Goal: Check status: Check status

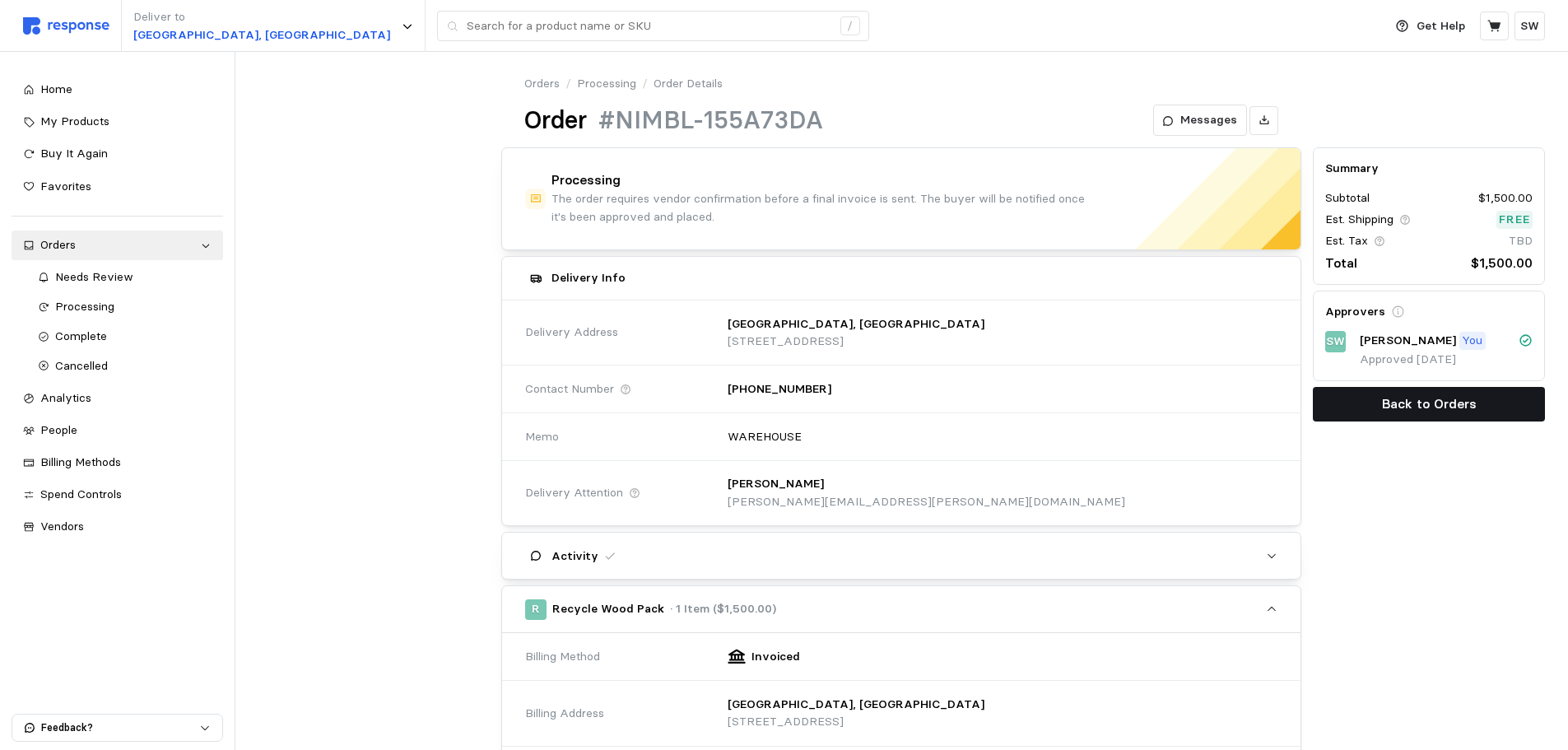
click at [1344, 404] on button "Back to Orders" at bounding box center [1429, 404] width 232 height 35
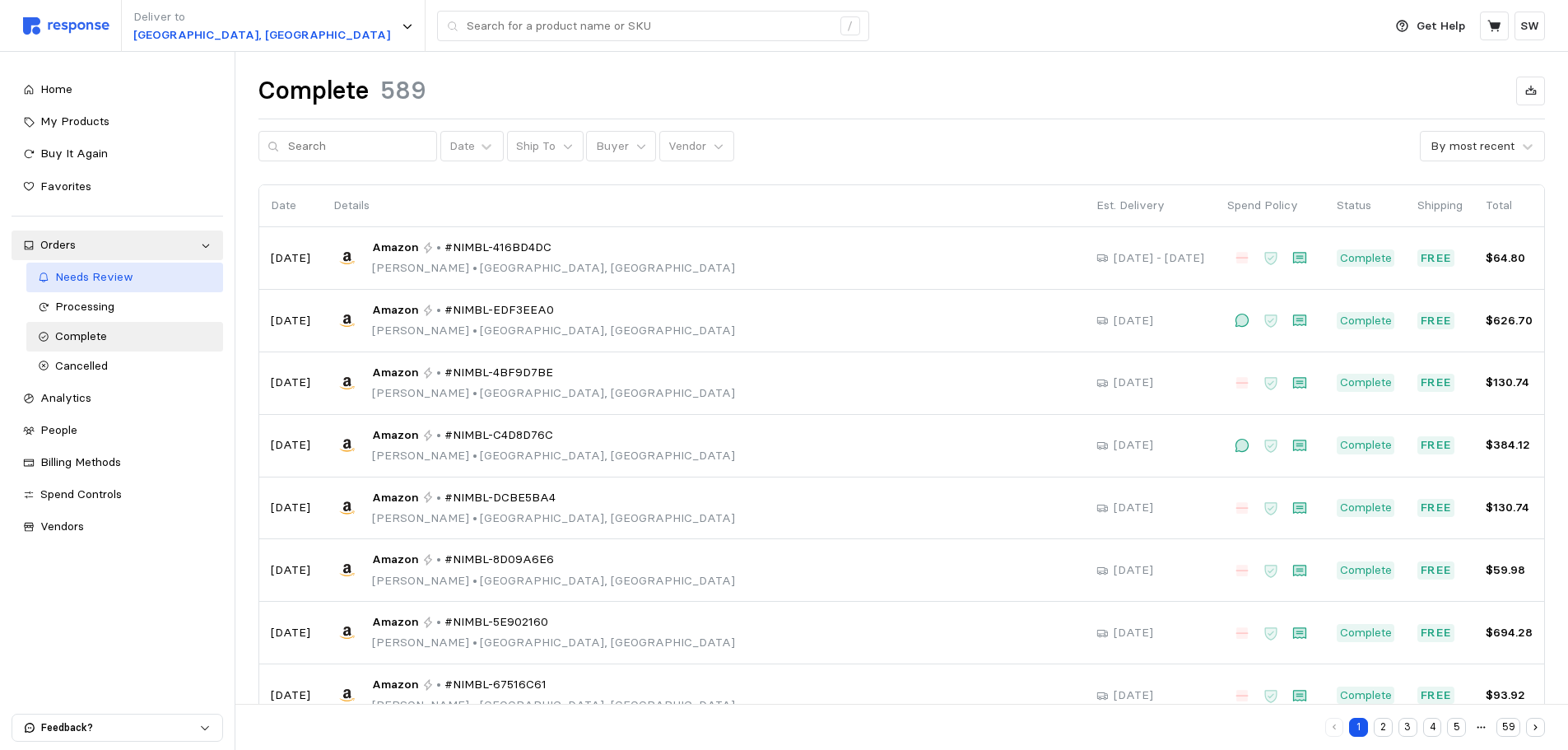
click at [114, 279] on span "Needs Review" at bounding box center [94, 277] width 78 height 15
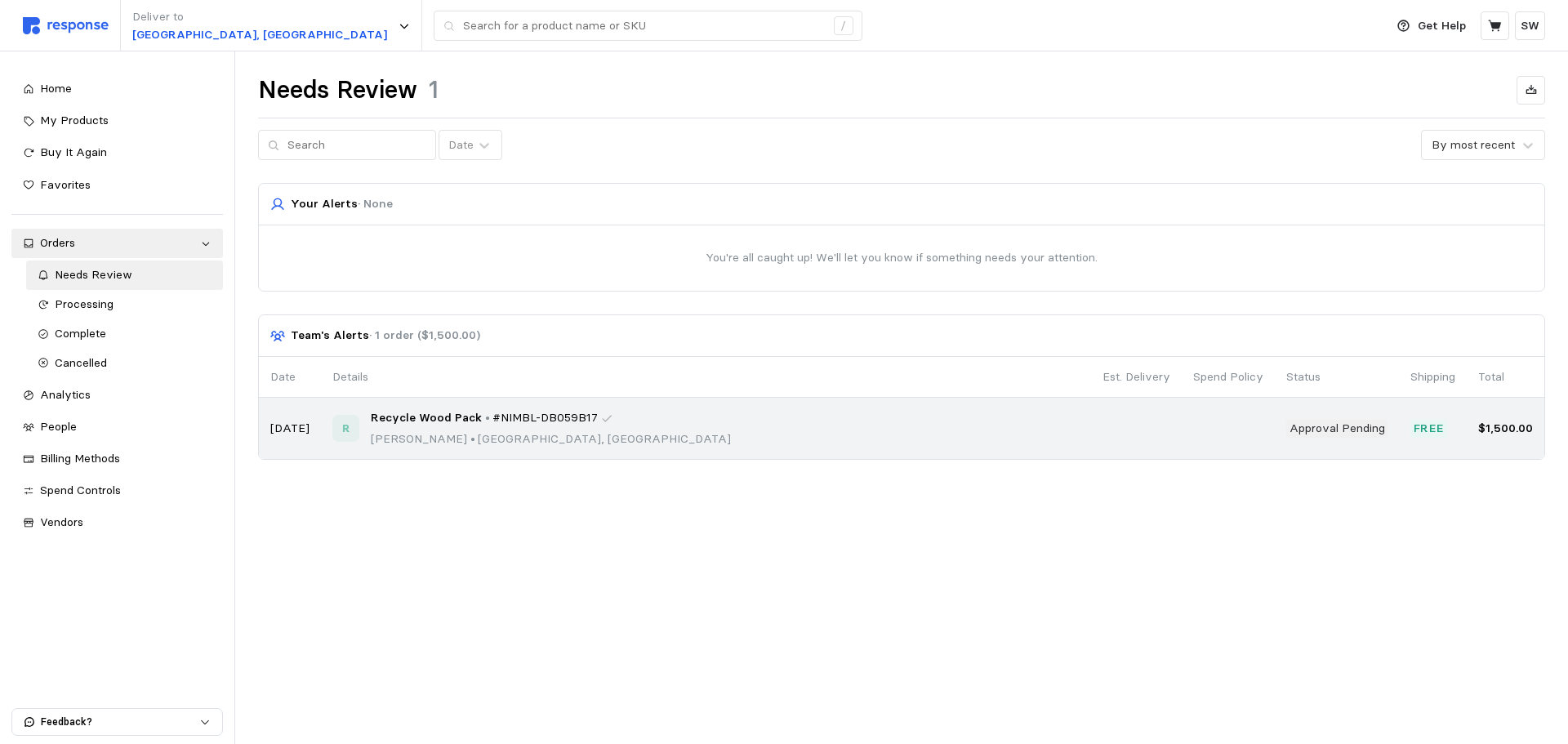
click at [689, 432] on div "R Recycle Wood Pack • #NIMBL-DB059B17 [PERSON_NAME] • [GEOGRAPHIC_DATA], [GEOGR…" at bounding box center [706, 428] width 748 height 39
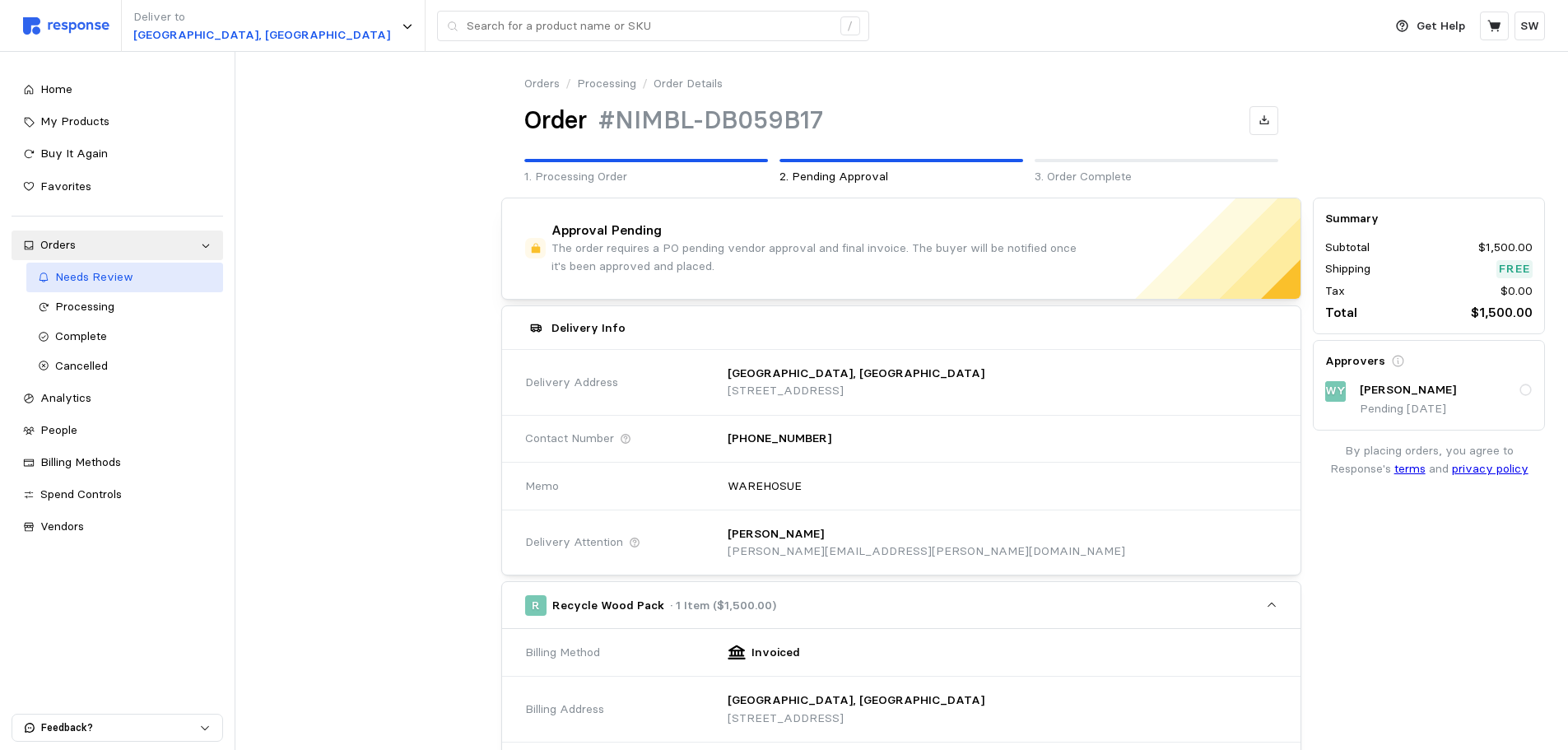
click at [63, 271] on span "Needs Review" at bounding box center [94, 277] width 78 height 15
